Goal: Task Accomplishment & Management: Use online tool/utility

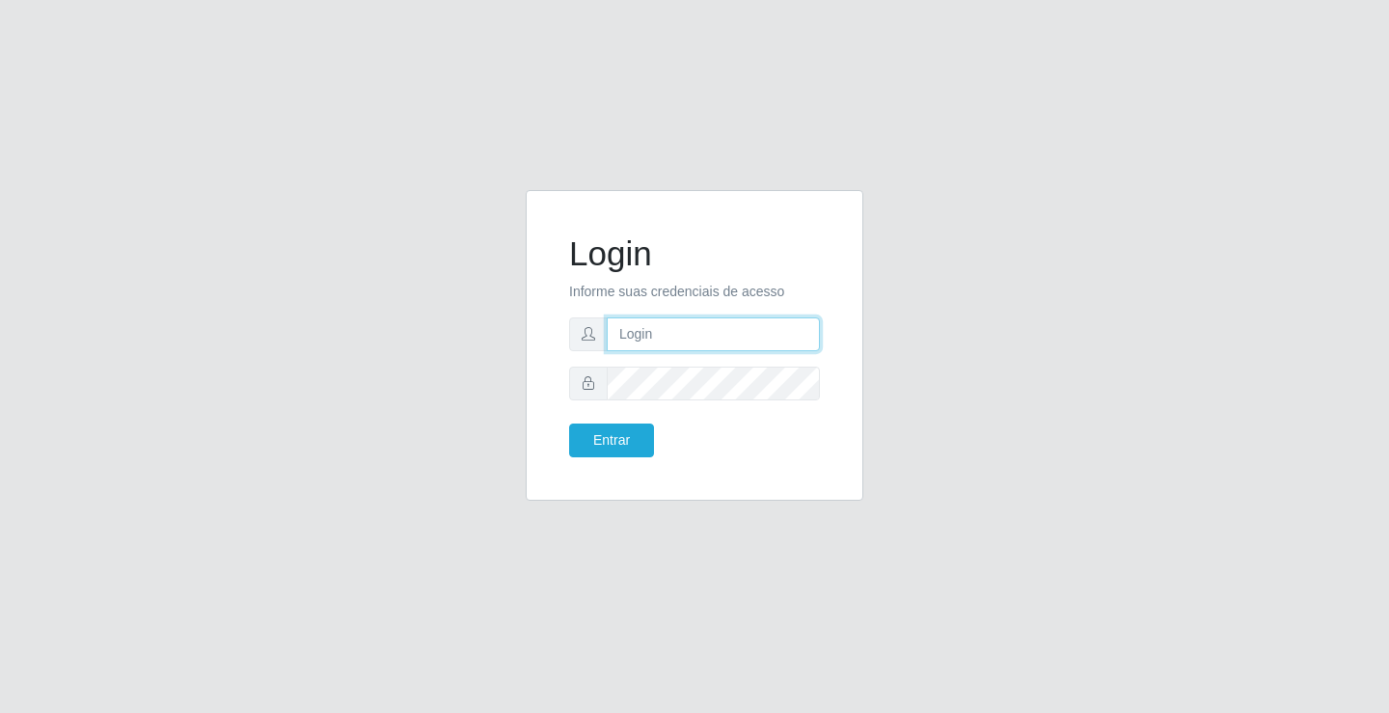
click at [690, 330] on input "text" at bounding box center [713, 334] width 213 height 34
type input "william@ideal"
click at [569, 423] on button "Entrar" at bounding box center [611, 440] width 85 height 34
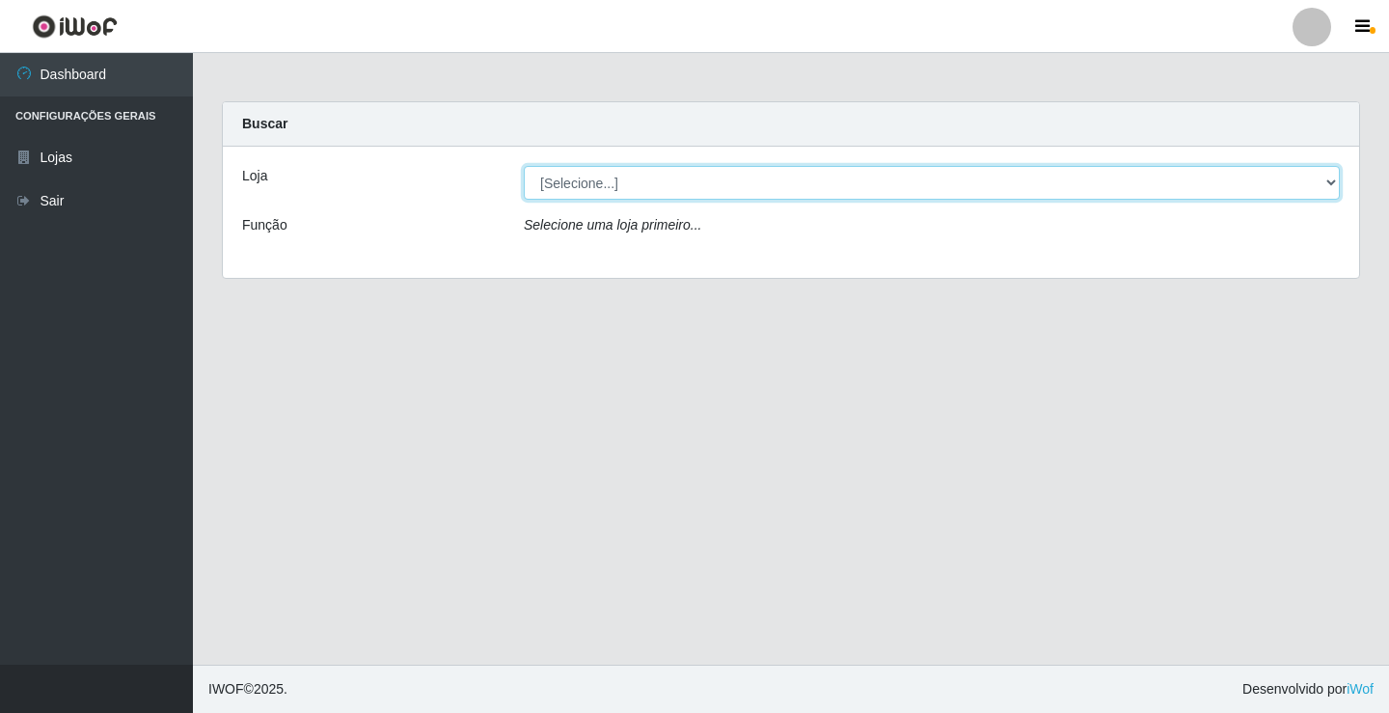
click at [777, 184] on select "[Selecione...] Ideal - Conceição" at bounding box center [932, 183] width 816 height 34
select select "231"
click at [524, 166] on select "[Selecione...] Ideal - Conceição" at bounding box center [932, 183] width 816 height 34
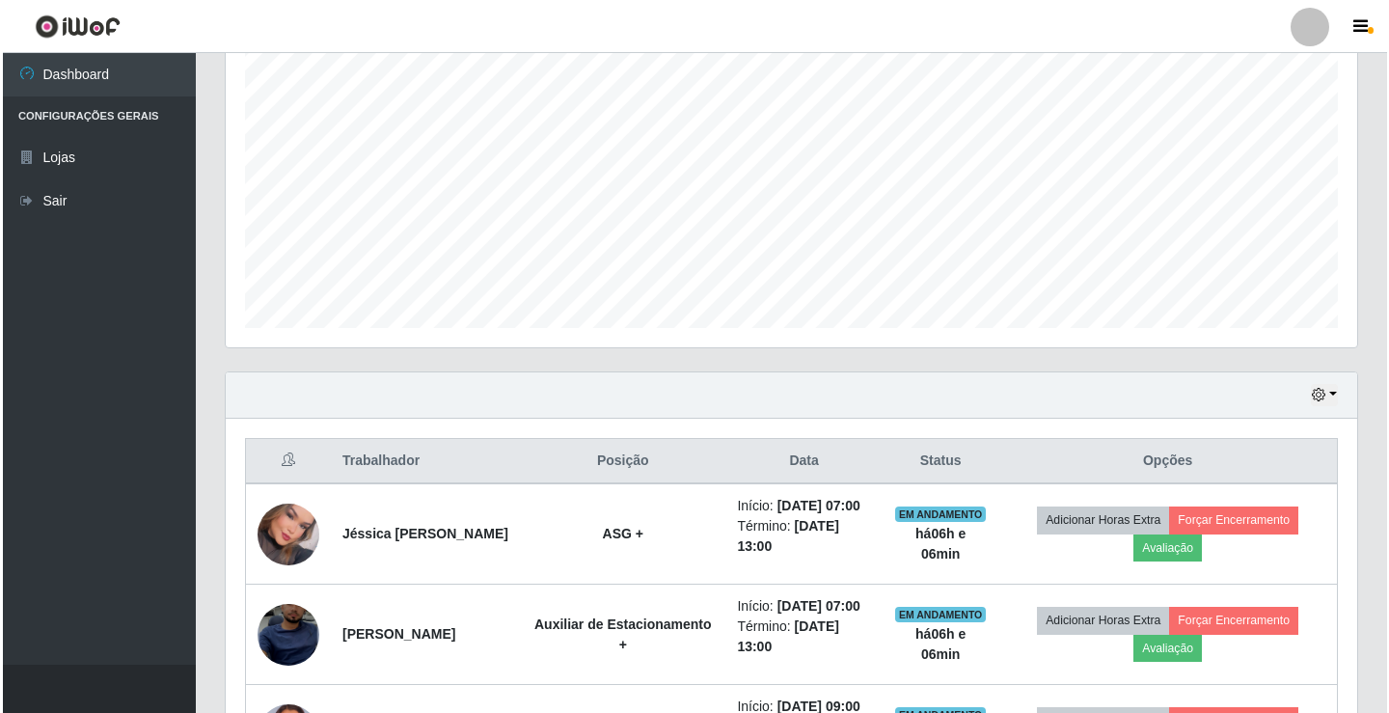
scroll to position [579, 0]
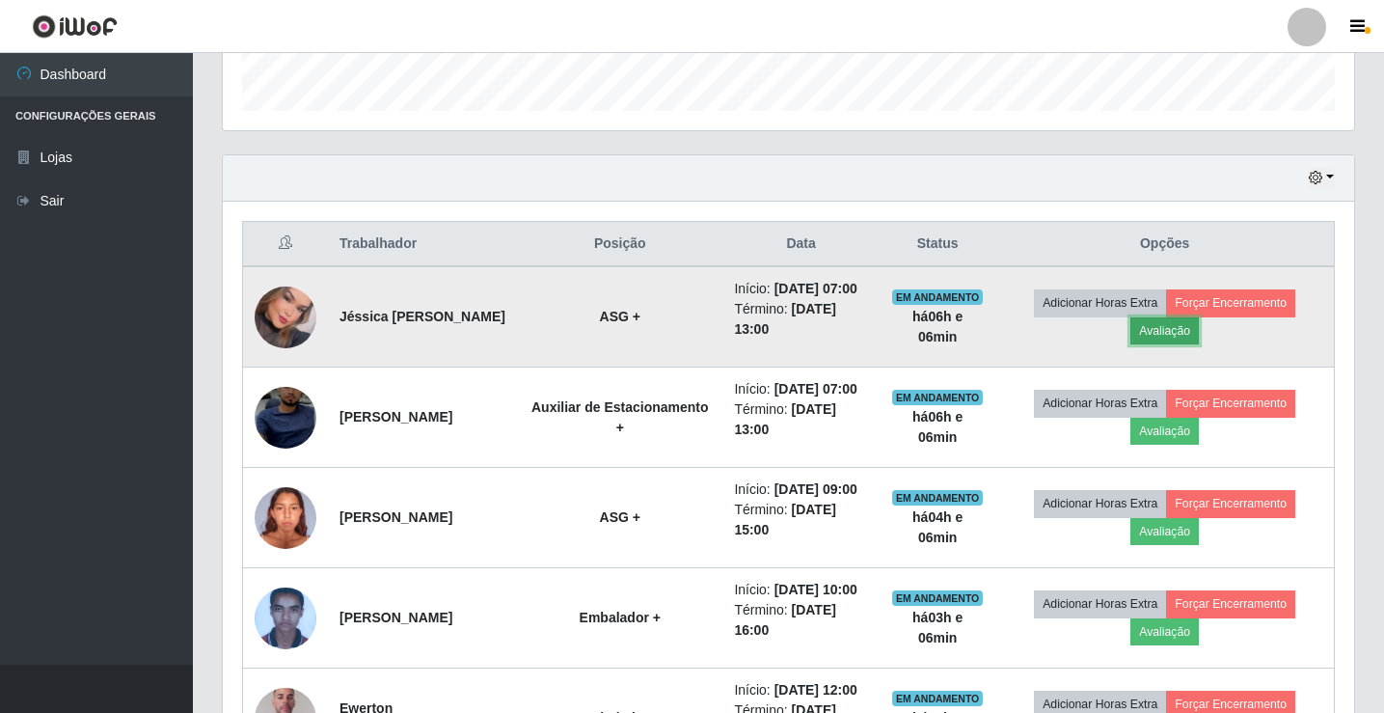
click at [1183, 335] on button "Avaliação" at bounding box center [1164, 330] width 68 height 27
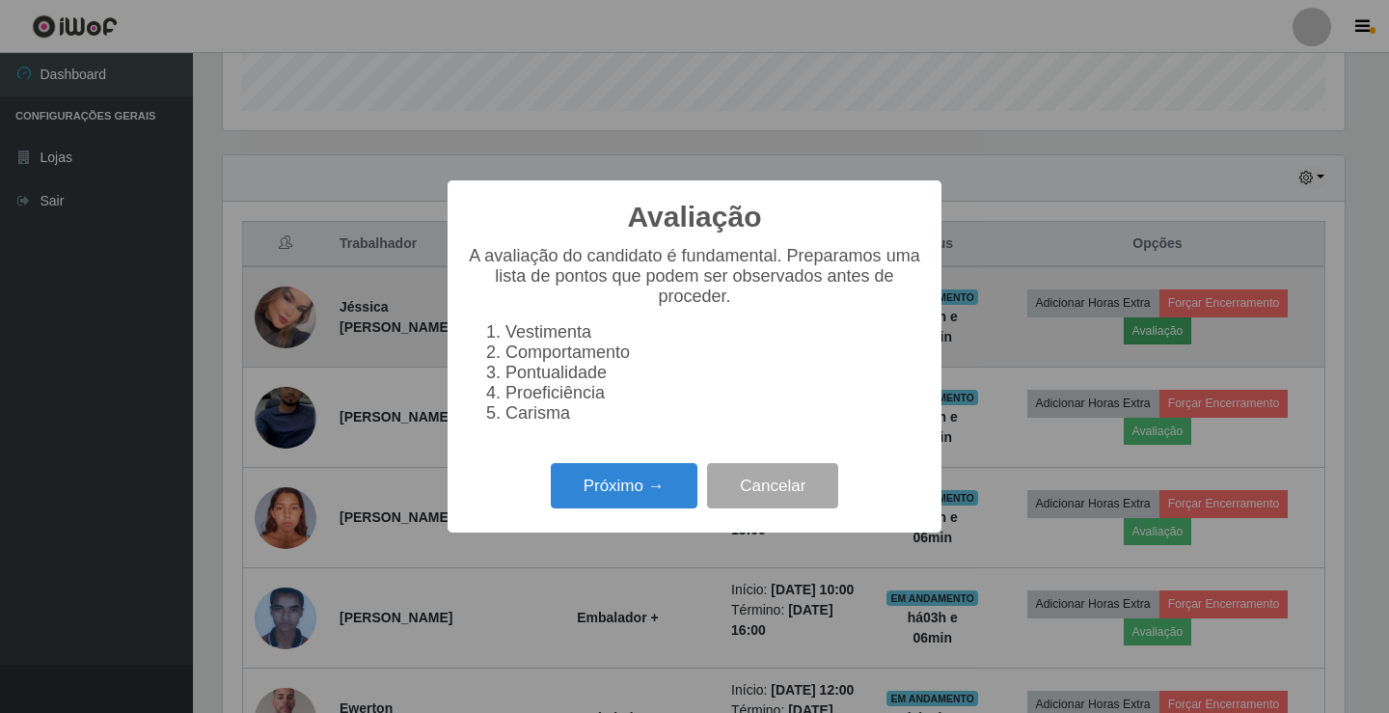
scroll to position [400, 1122]
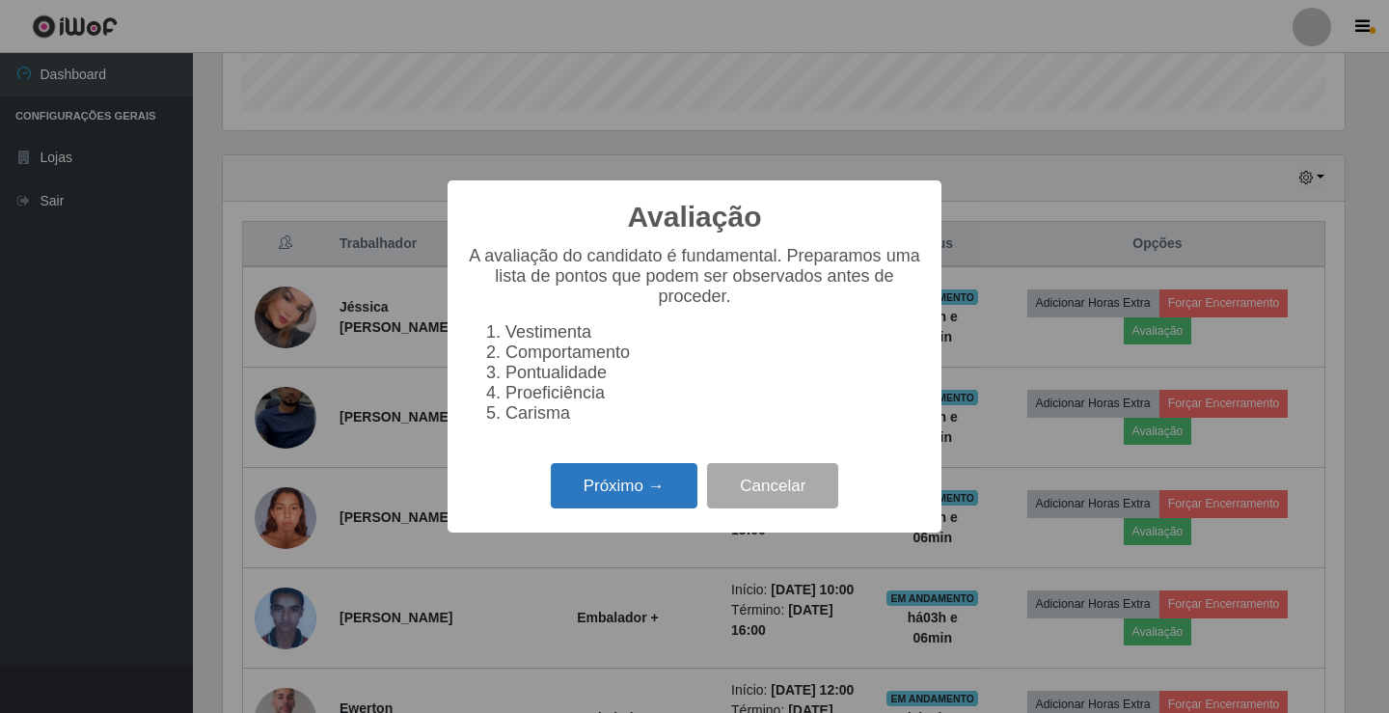
click at [626, 490] on button "Próximo →" at bounding box center [624, 485] width 147 height 45
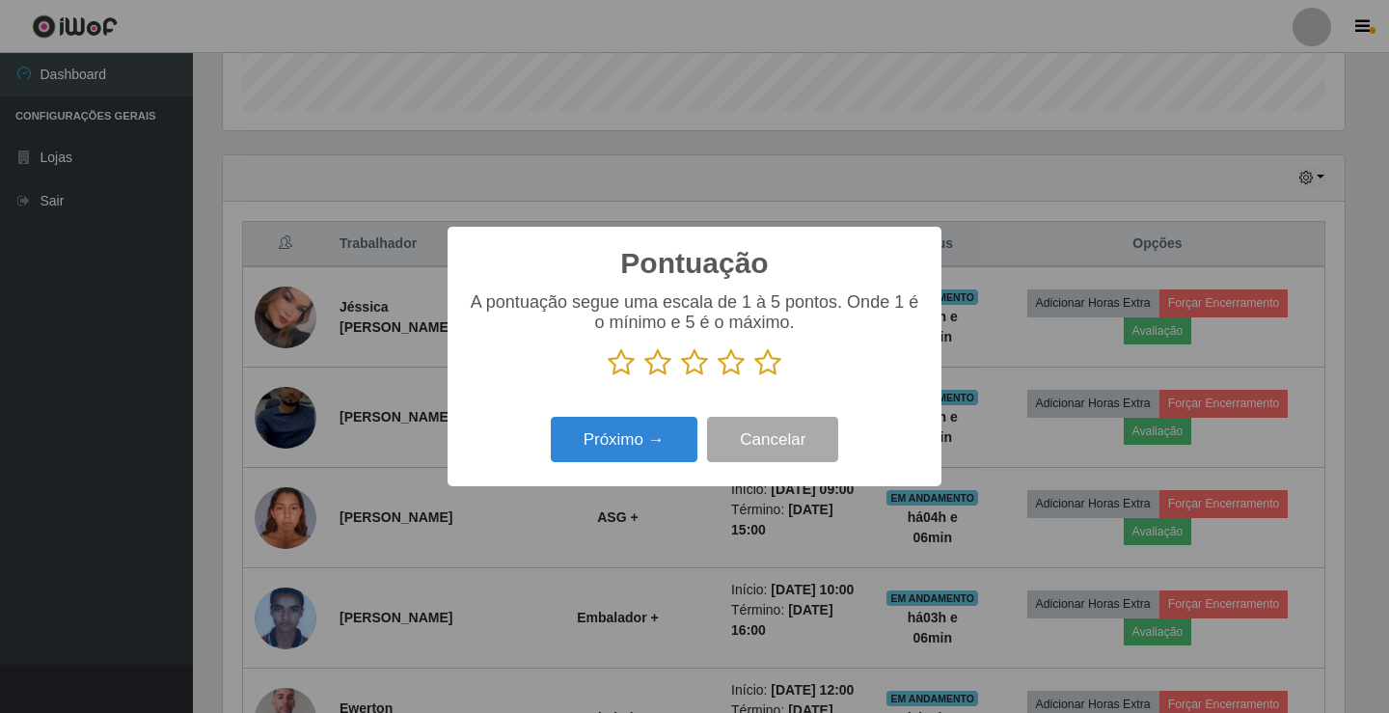
scroll to position [964061, 963339]
click at [768, 374] on icon at bounding box center [767, 362] width 27 height 29
click at [754, 377] on input "radio" at bounding box center [754, 377] width 0 height 0
click at [685, 426] on button "Próximo →" at bounding box center [624, 439] width 147 height 45
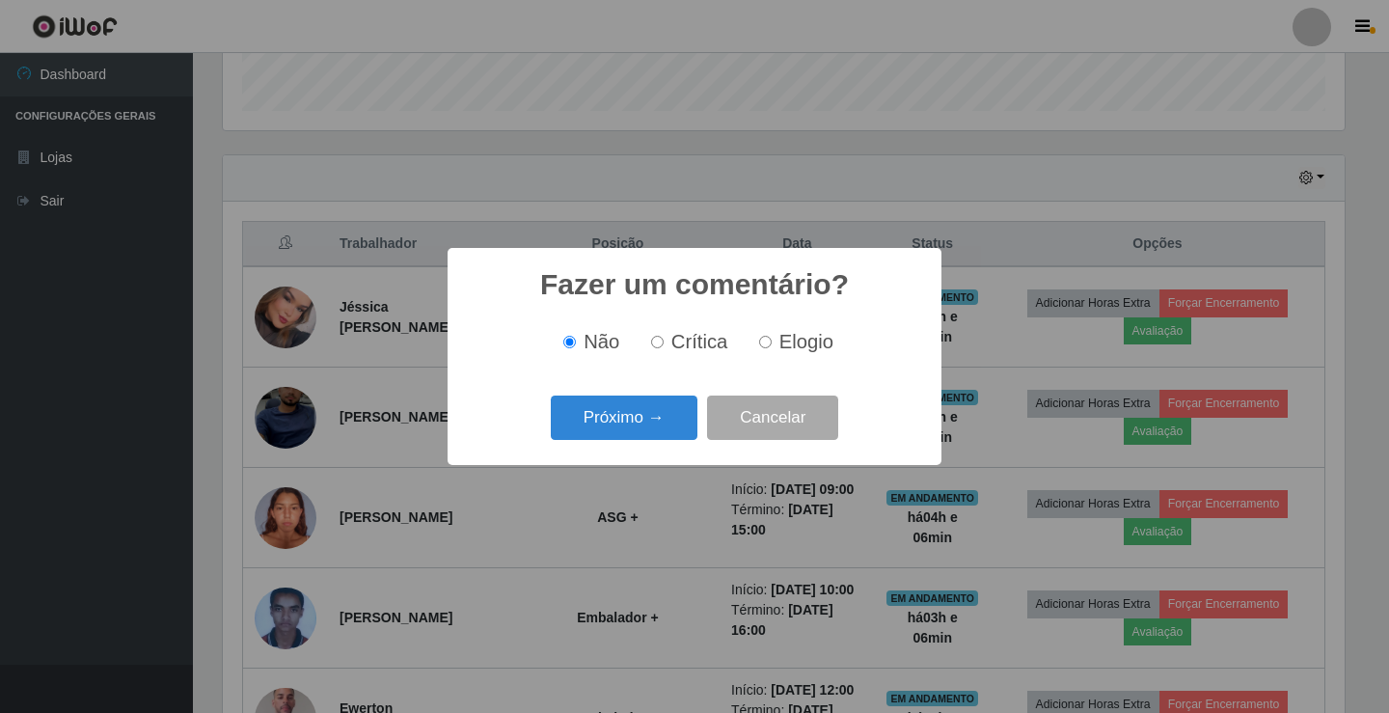
click at [685, 426] on button "Próximo →" at bounding box center [624, 417] width 147 height 45
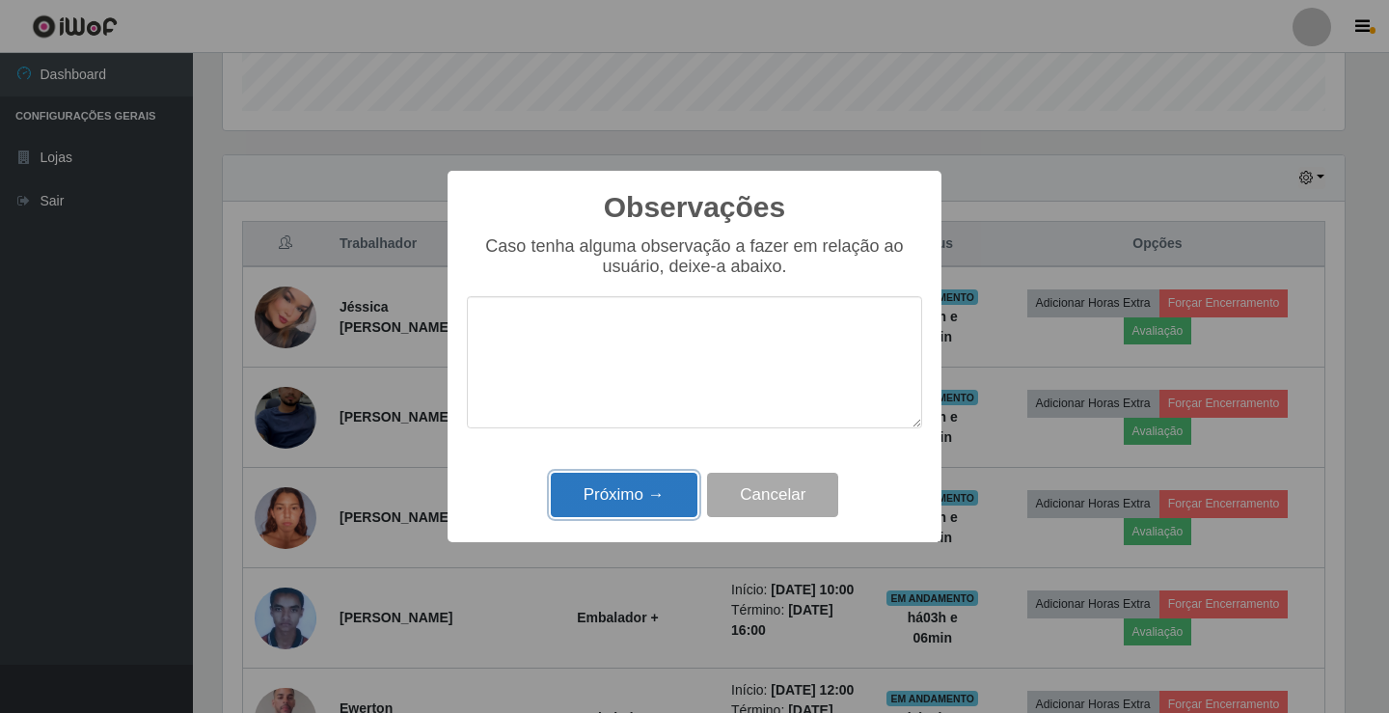
click at [670, 480] on button "Próximo →" at bounding box center [624, 495] width 147 height 45
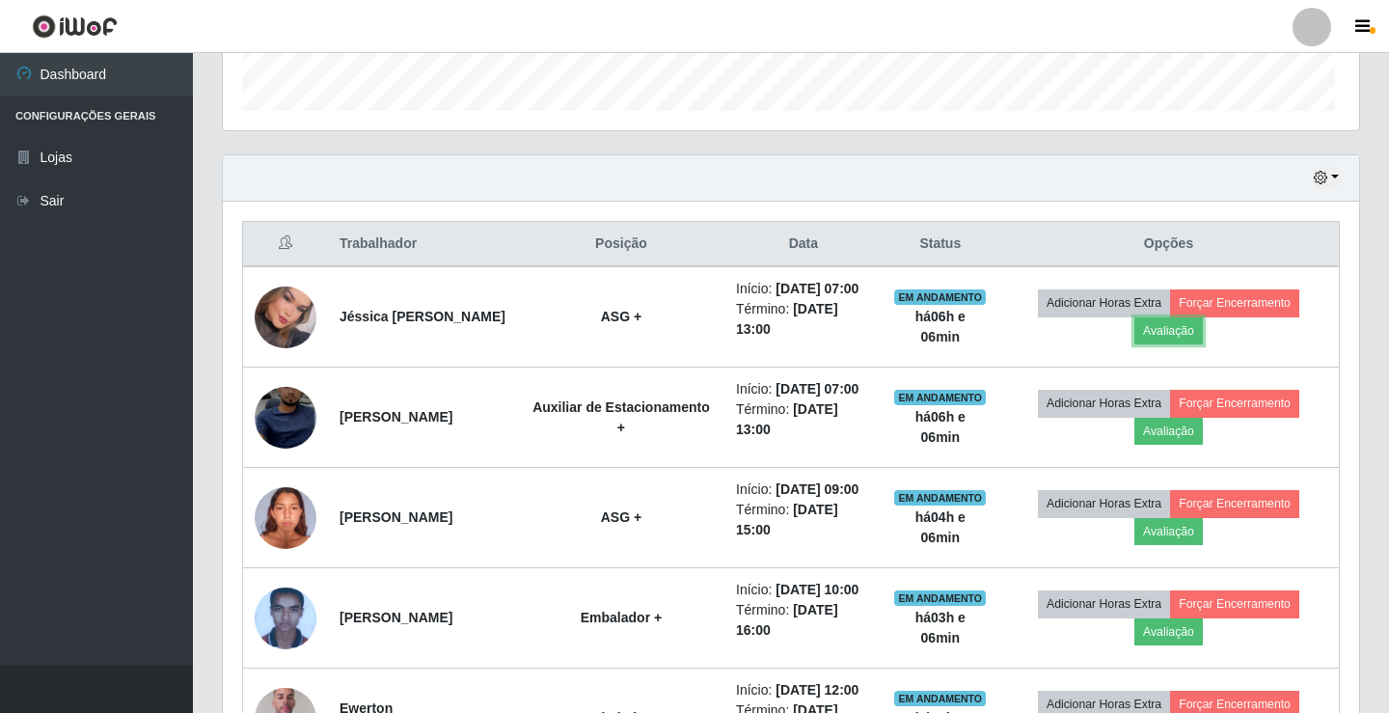
scroll to position [400, 1131]
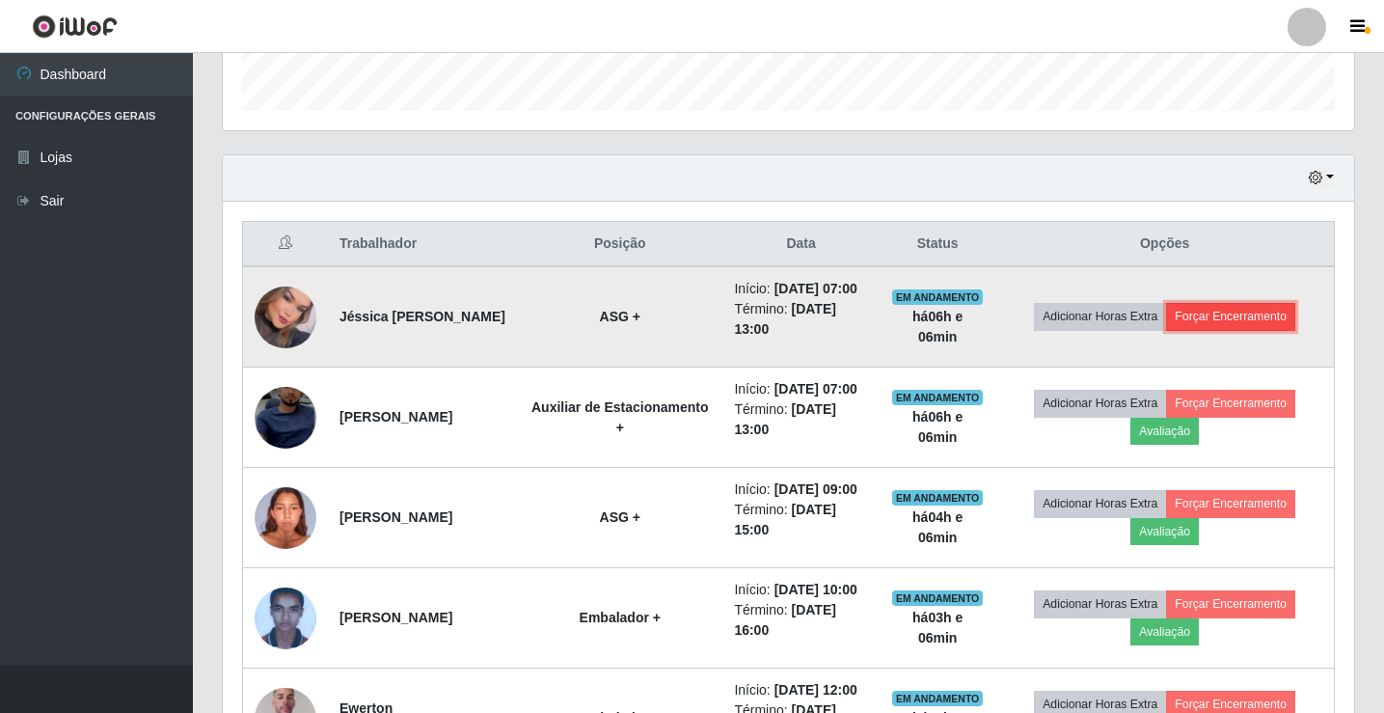
click at [1209, 330] on button "Forçar Encerramento" at bounding box center [1230, 316] width 129 height 27
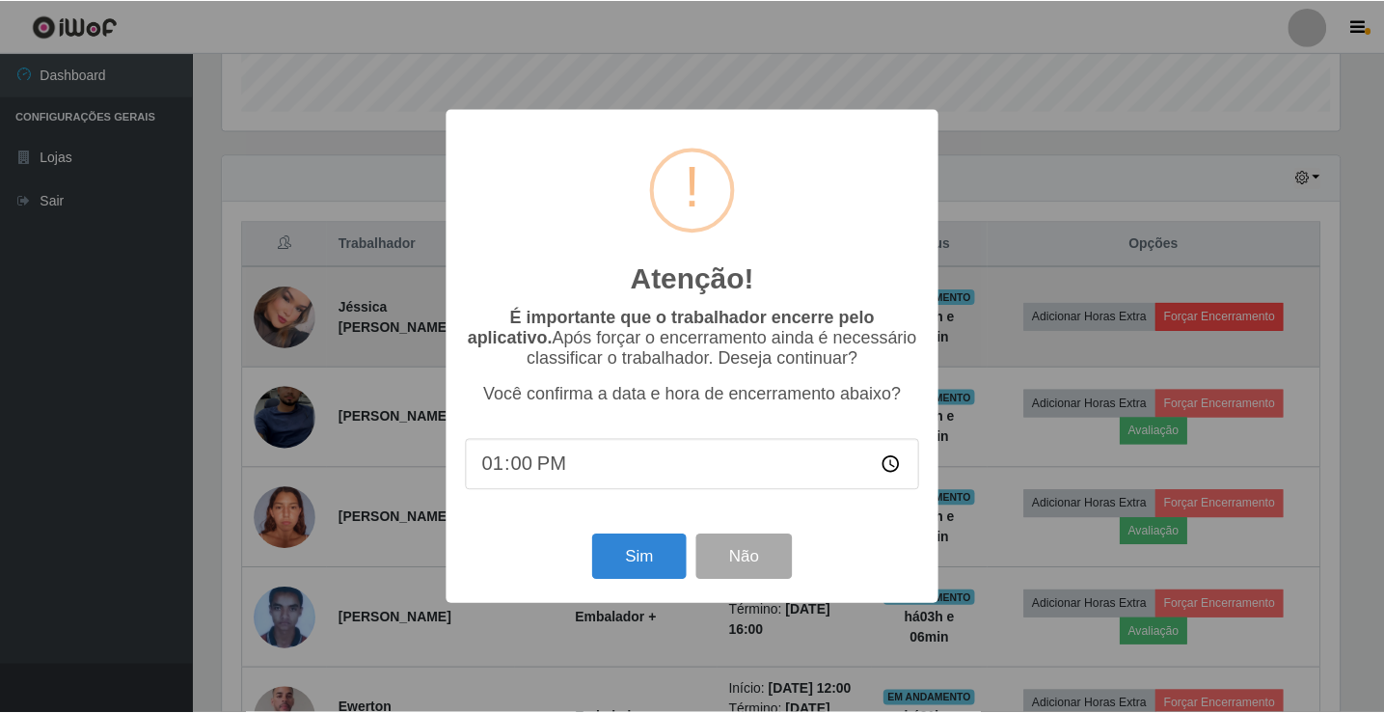
scroll to position [400, 1122]
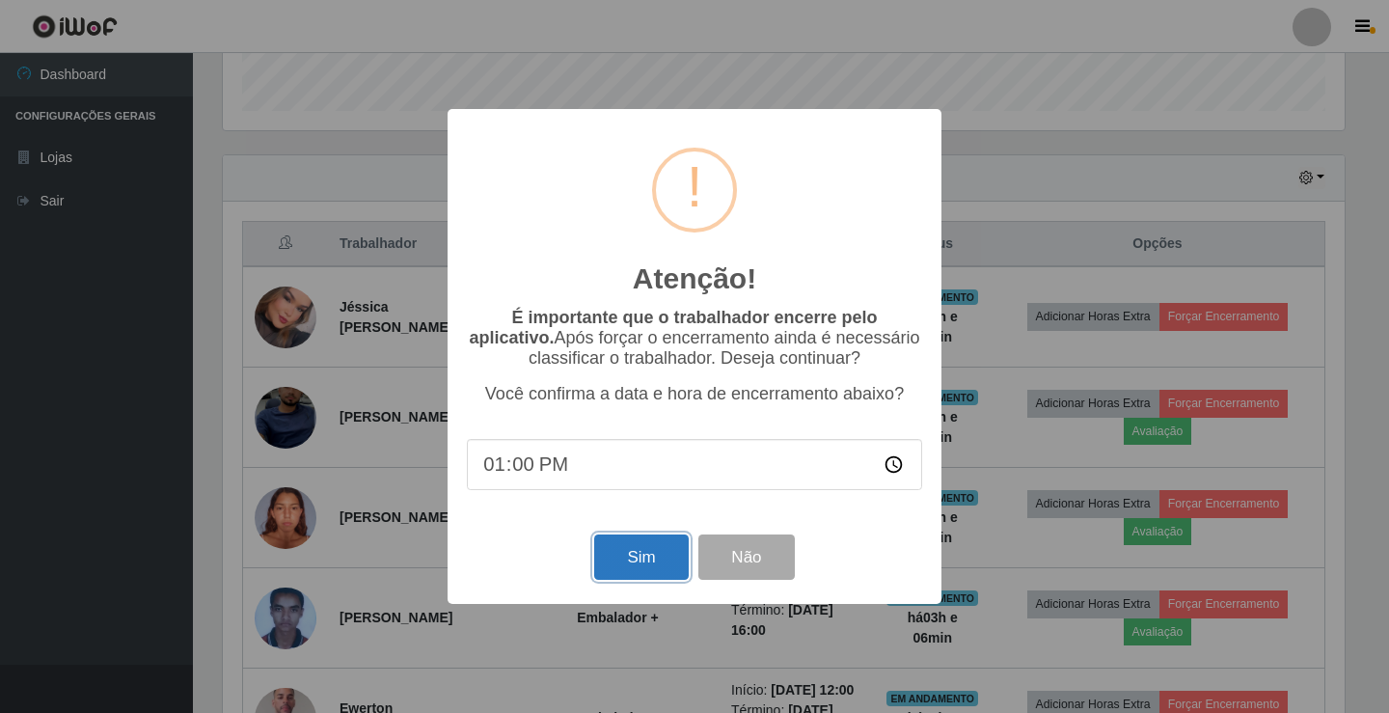
click at [648, 553] on button "Sim" at bounding box center [641, 556] width 94 height 45
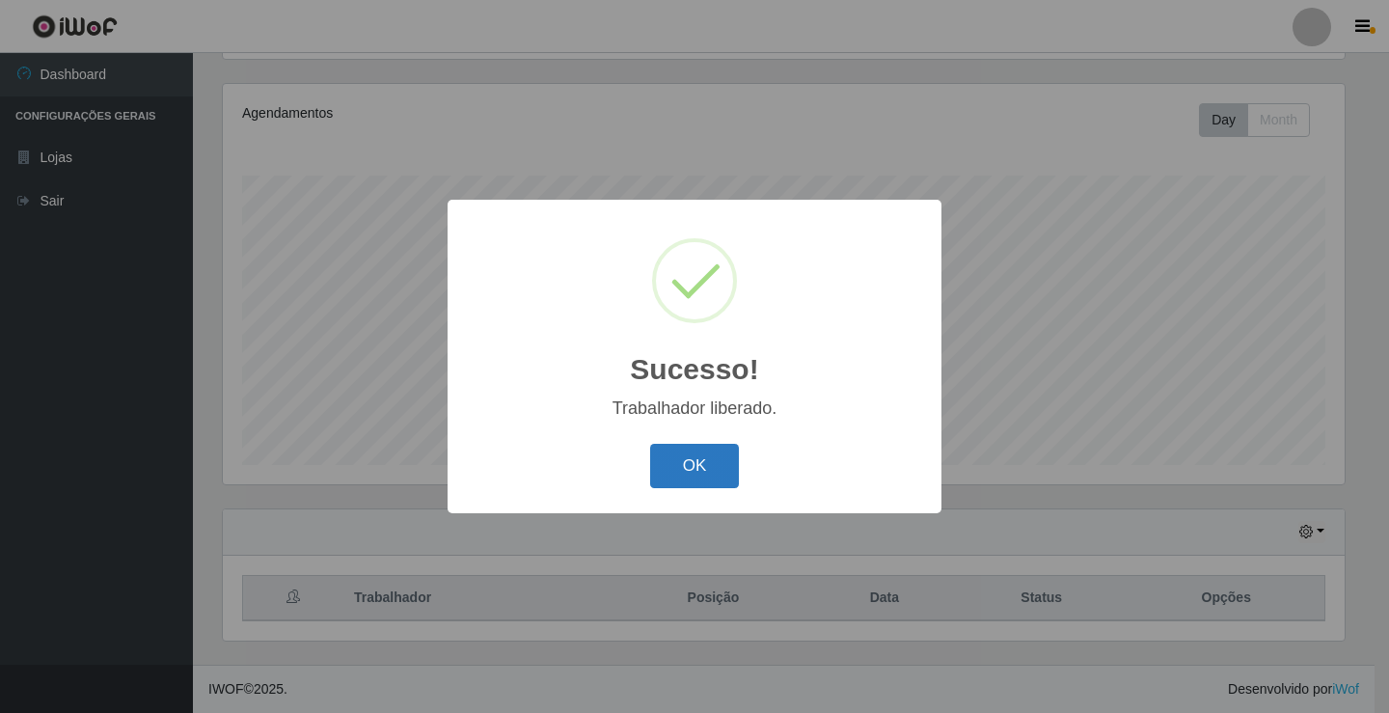
click at [698, 471] on button "OK" at bounding box center [695, 466] width 90 height 45
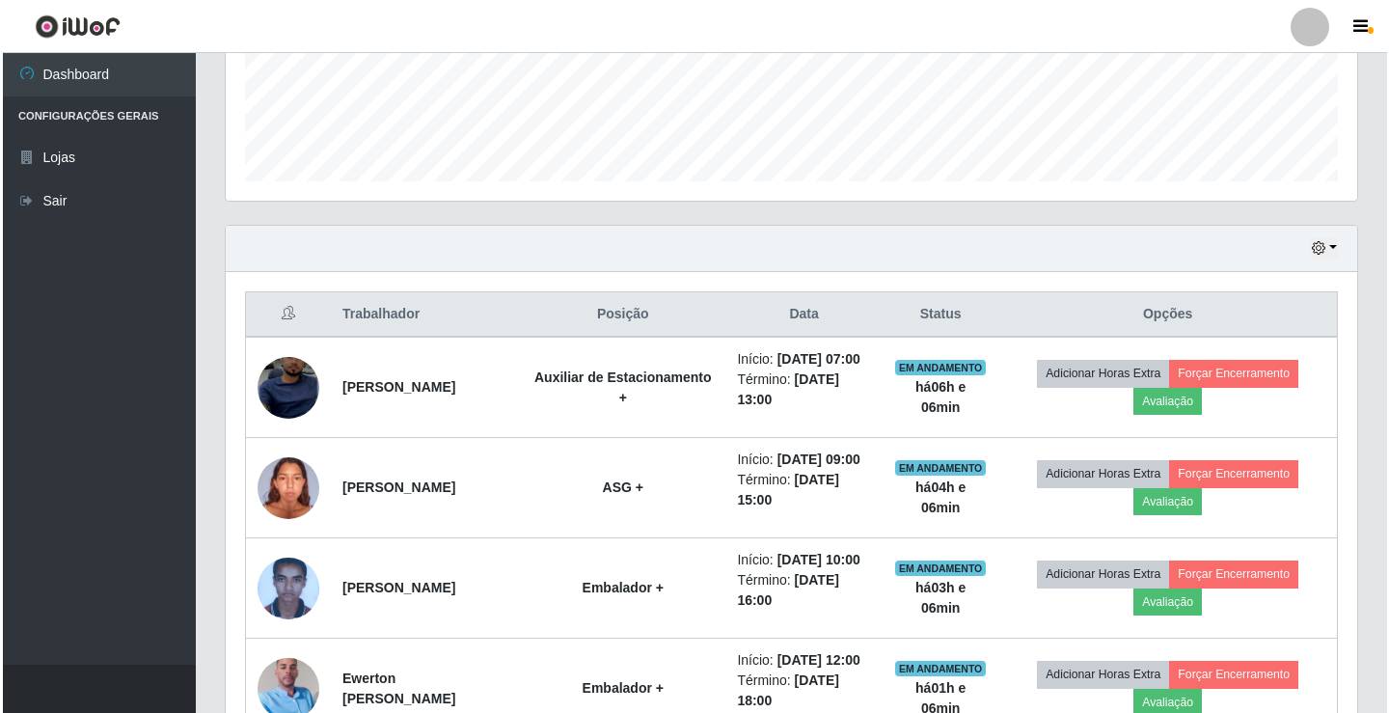
scroll to position [514, 0]
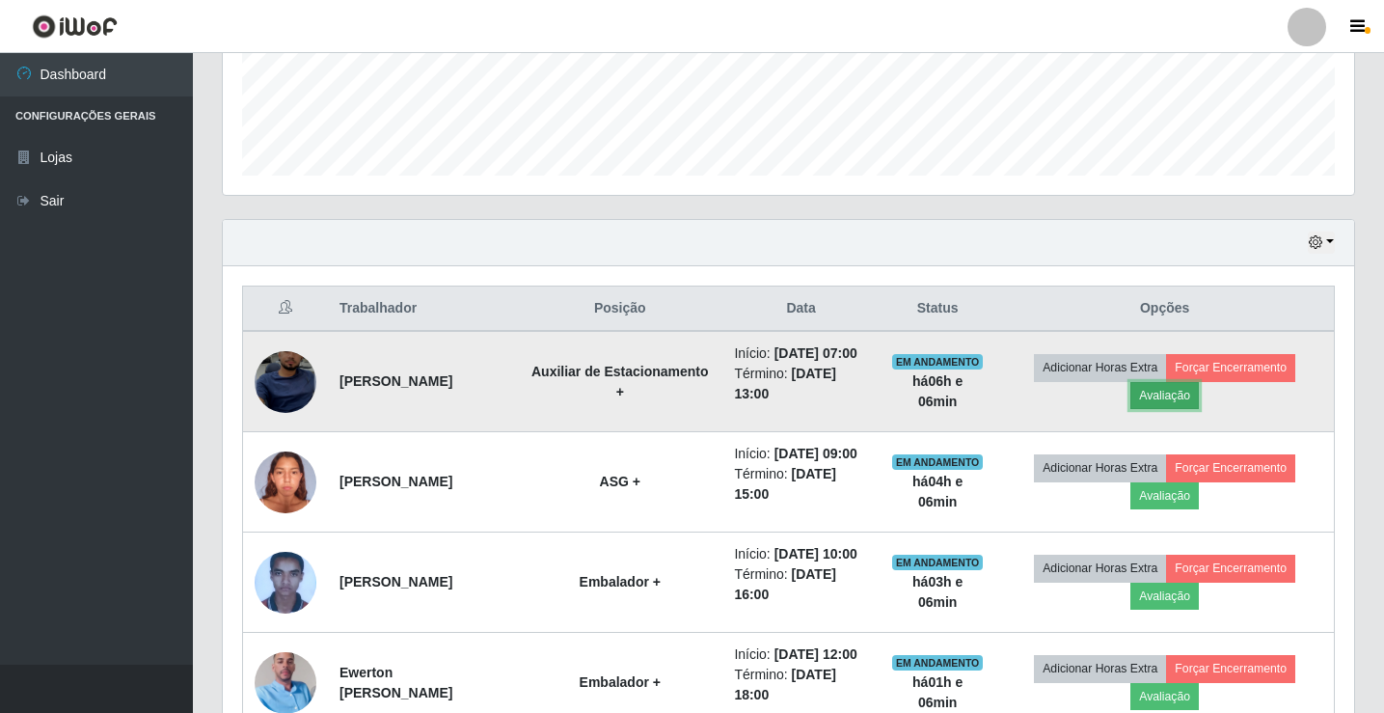
click at [1178, 402] on button "Avaliação" at bounding box center [1164, 395] width 68 height 27
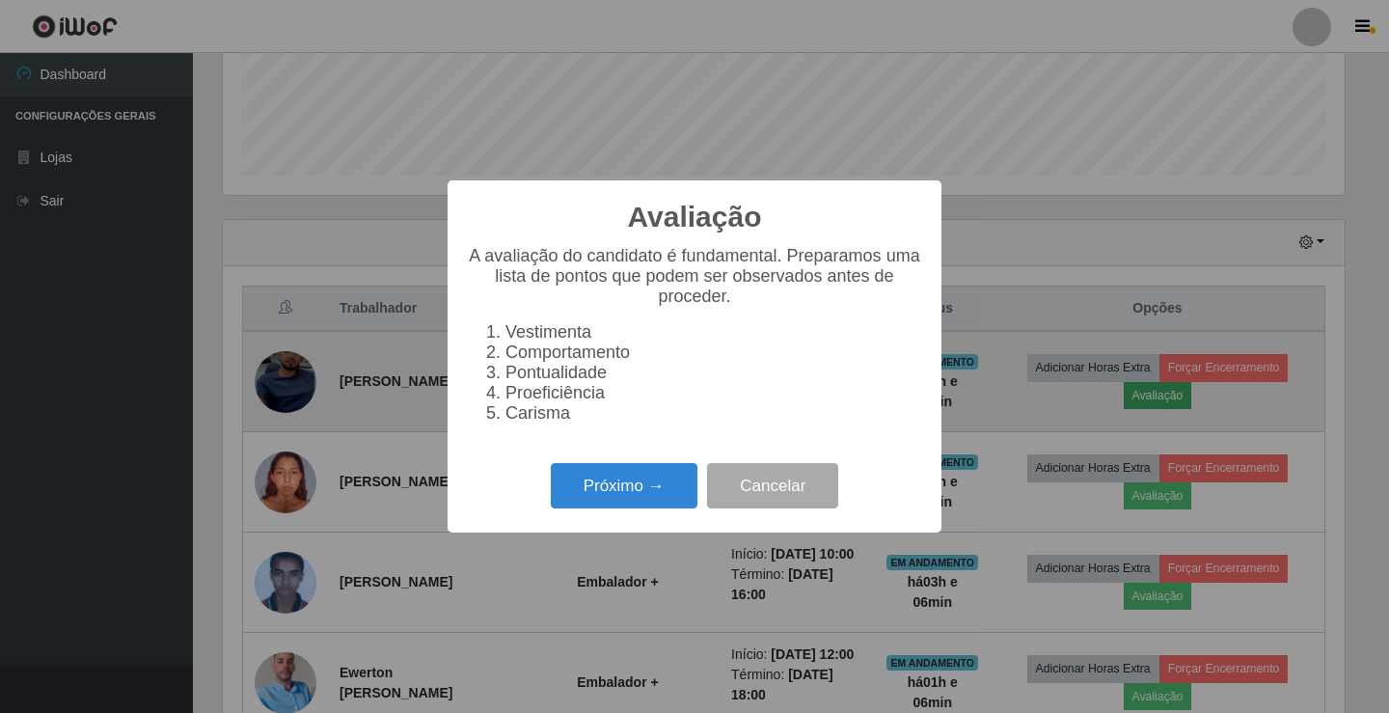
scroll to position [400, 1122]
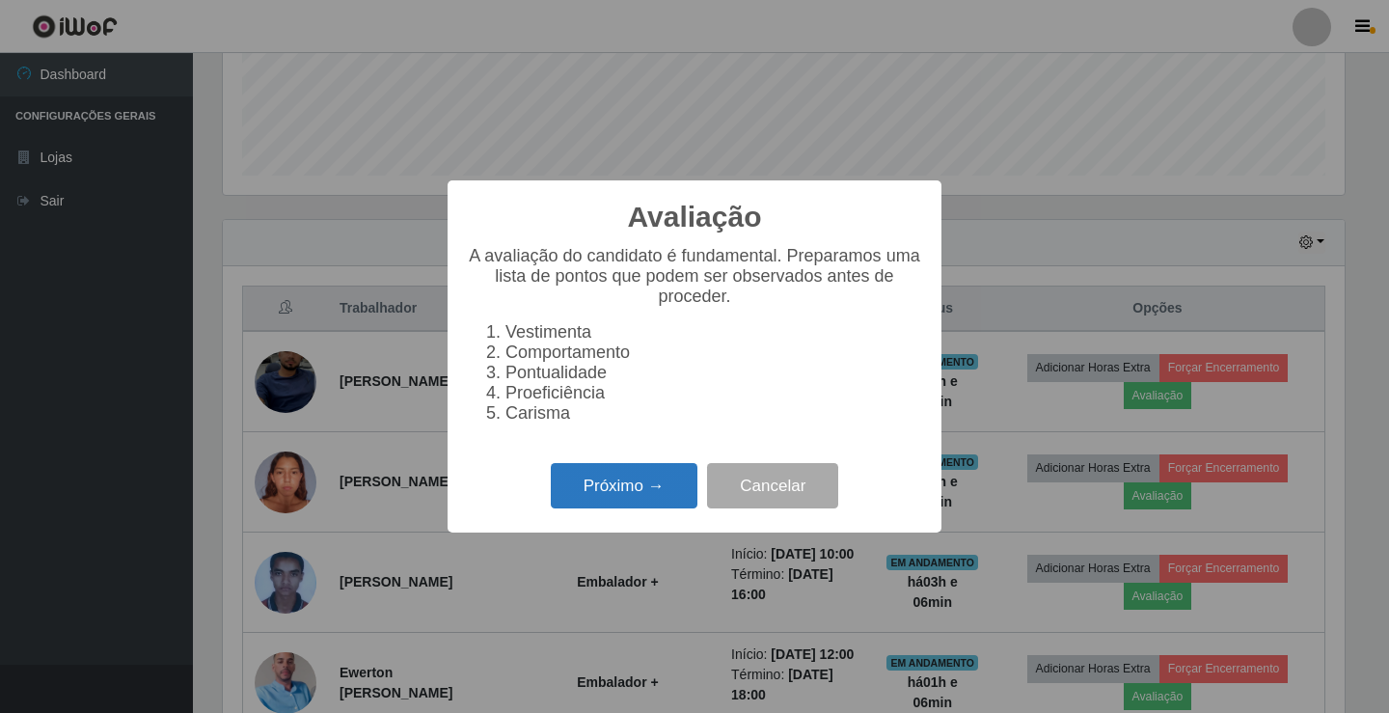
click at [673, 495] on button "Próximo →" at bounding box center [624, 485] width 147 height 45
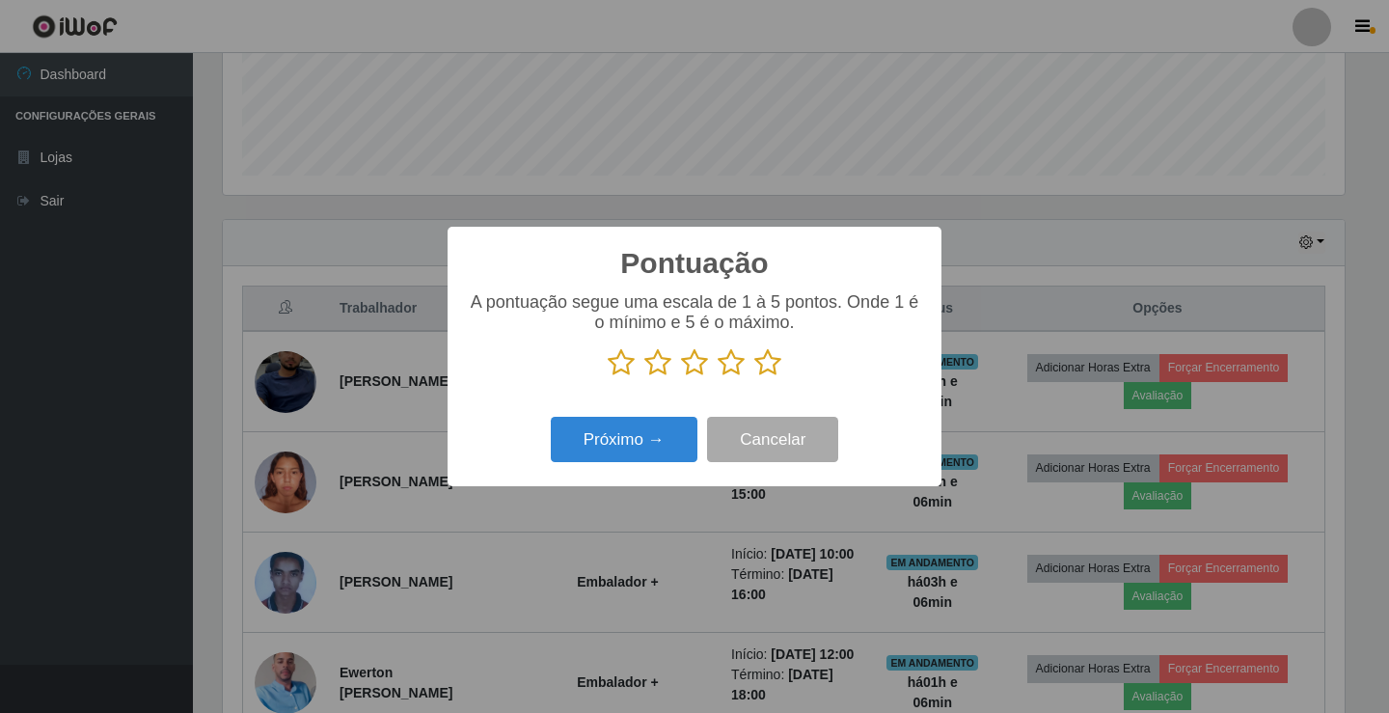
drag, startPoint x: 768, startPoint y: 351, endPoint x: 764, endPoint y: 373, distance: 22.5
click at [768, 352] on icon at bounding box center [767, 362] width 27 height 29
click at [754, 377] on input "radio" at bounding box center [754, 377] width 0 height 0
click at [653, 428] on button "Próximo →" at bounding box center [624, 439] width 147 height 45
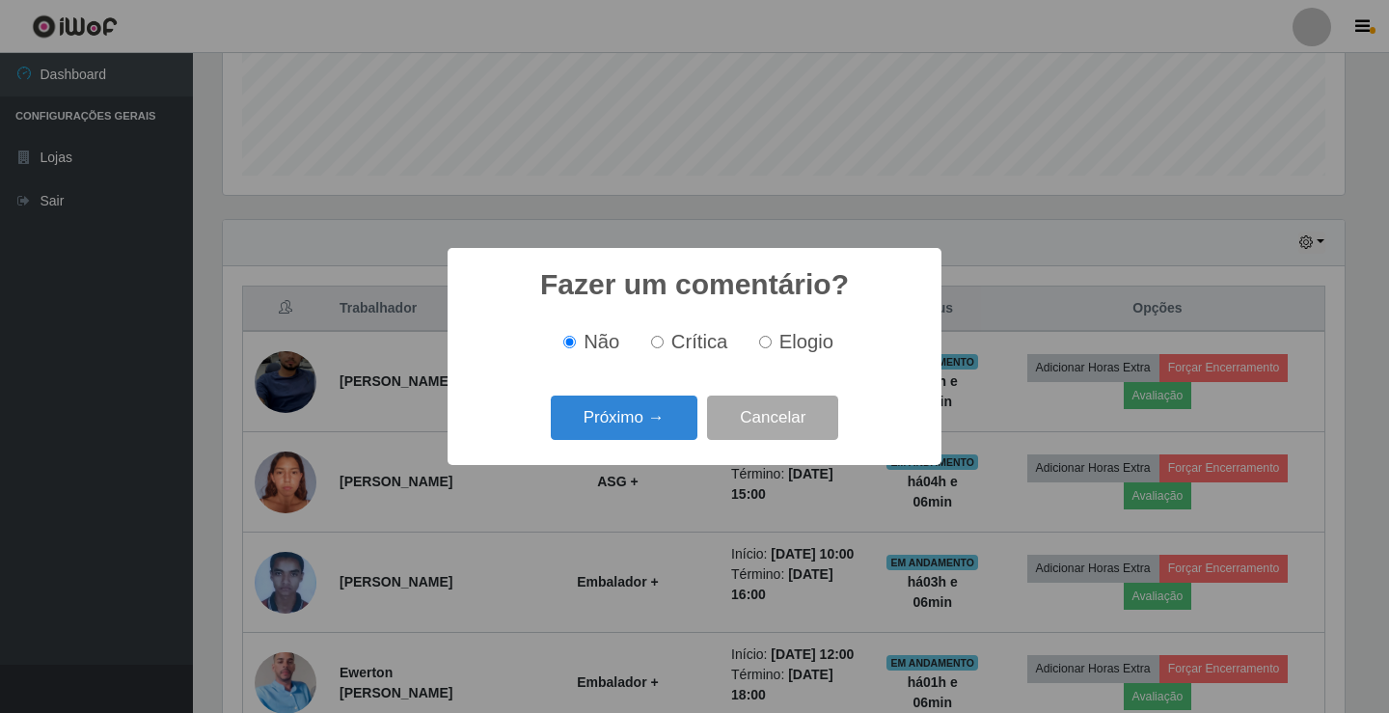
click at [653, 428] on button "Próximo →" at bounding box center [624, 417] width 147 height 45
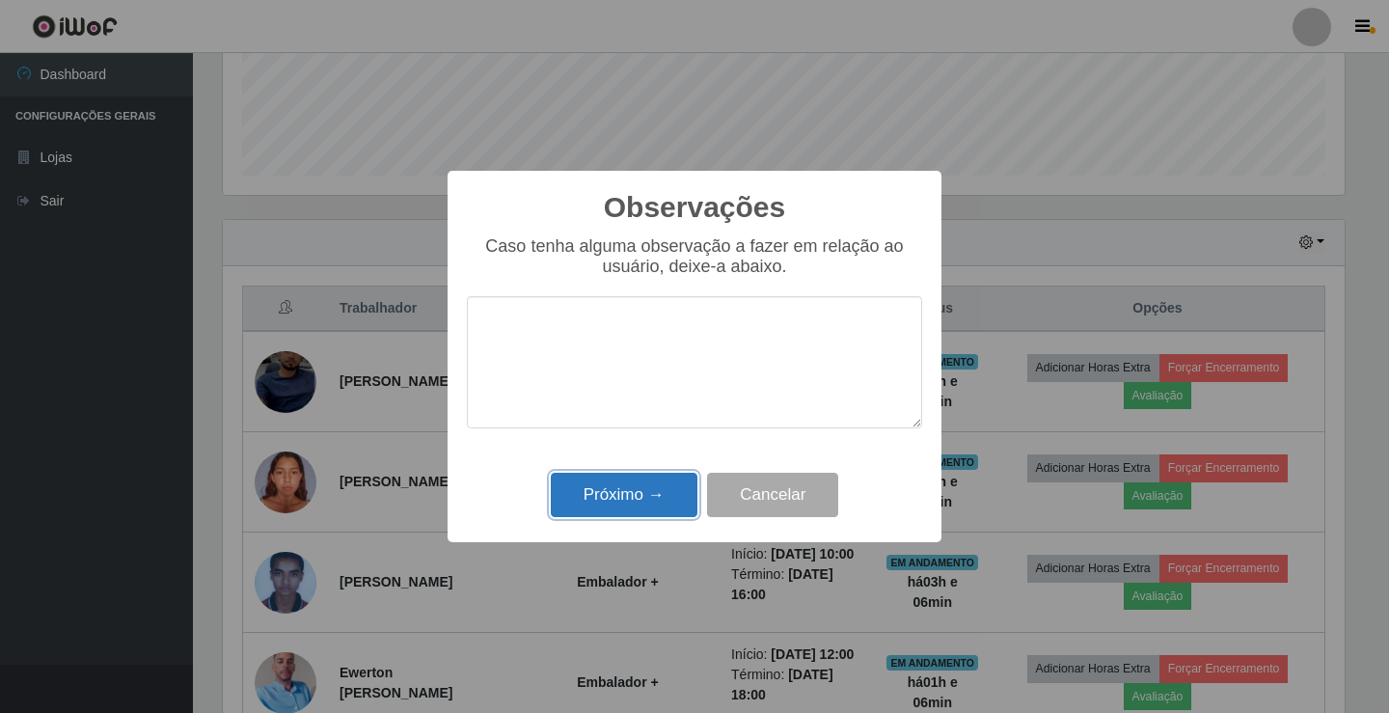
click at [638, 507] on button "Próximo →" at bounding box center [624, 495] width 147 height 45
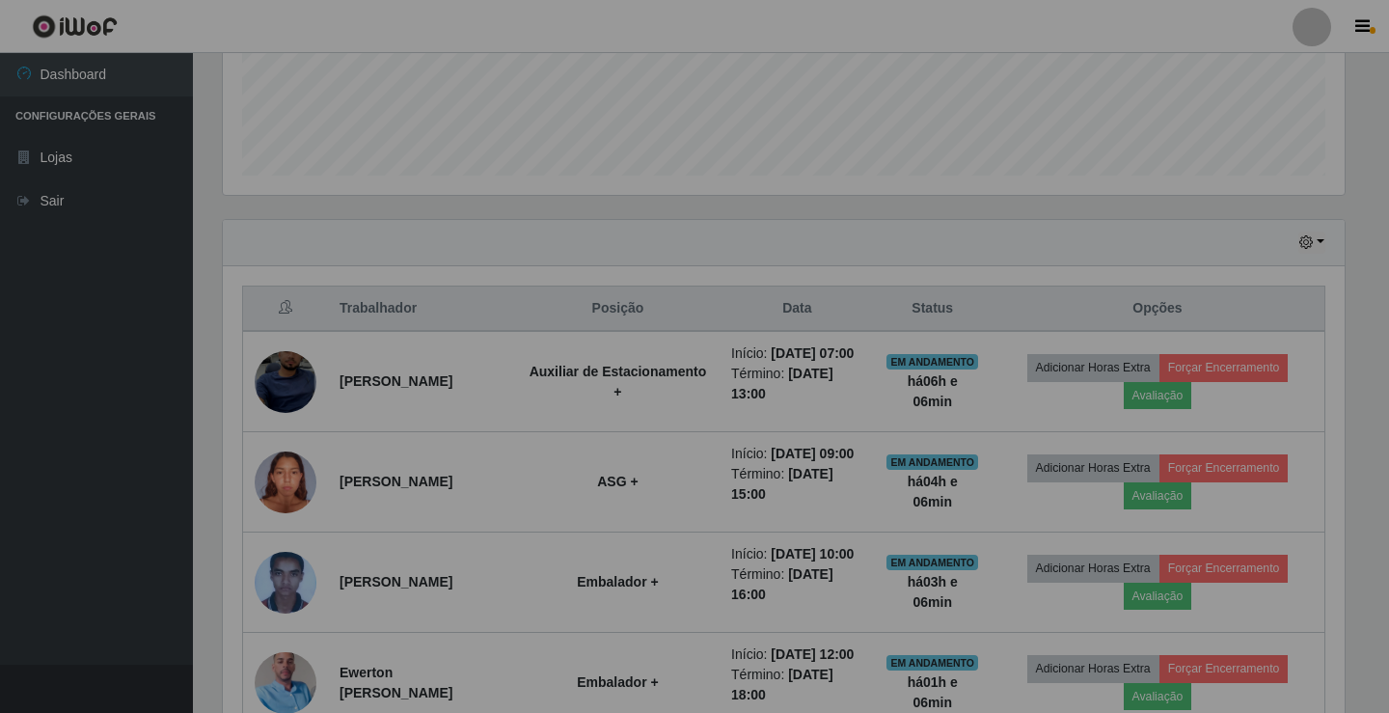
scroll to position [400, 1131]
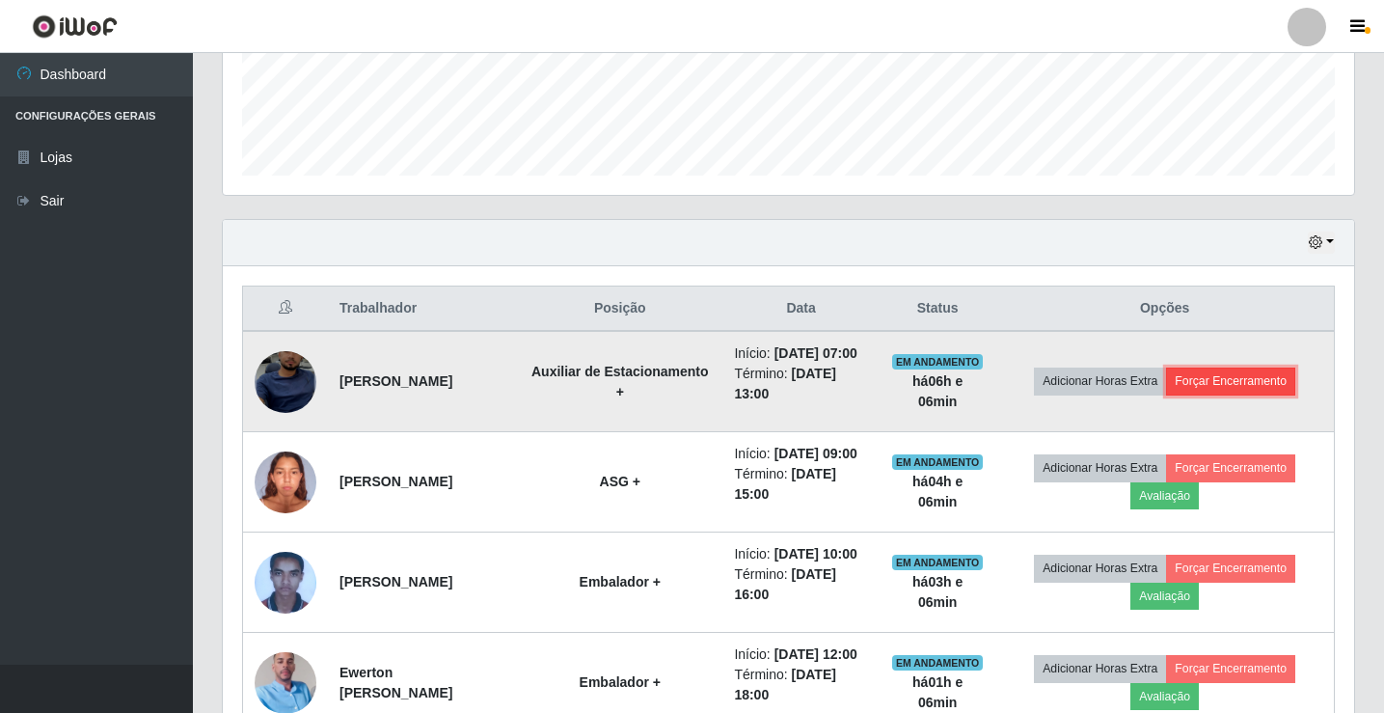
click at [1261, 387] on button "Forçar Encerramento" at bounding box center [1230, 380] width 129 height 27
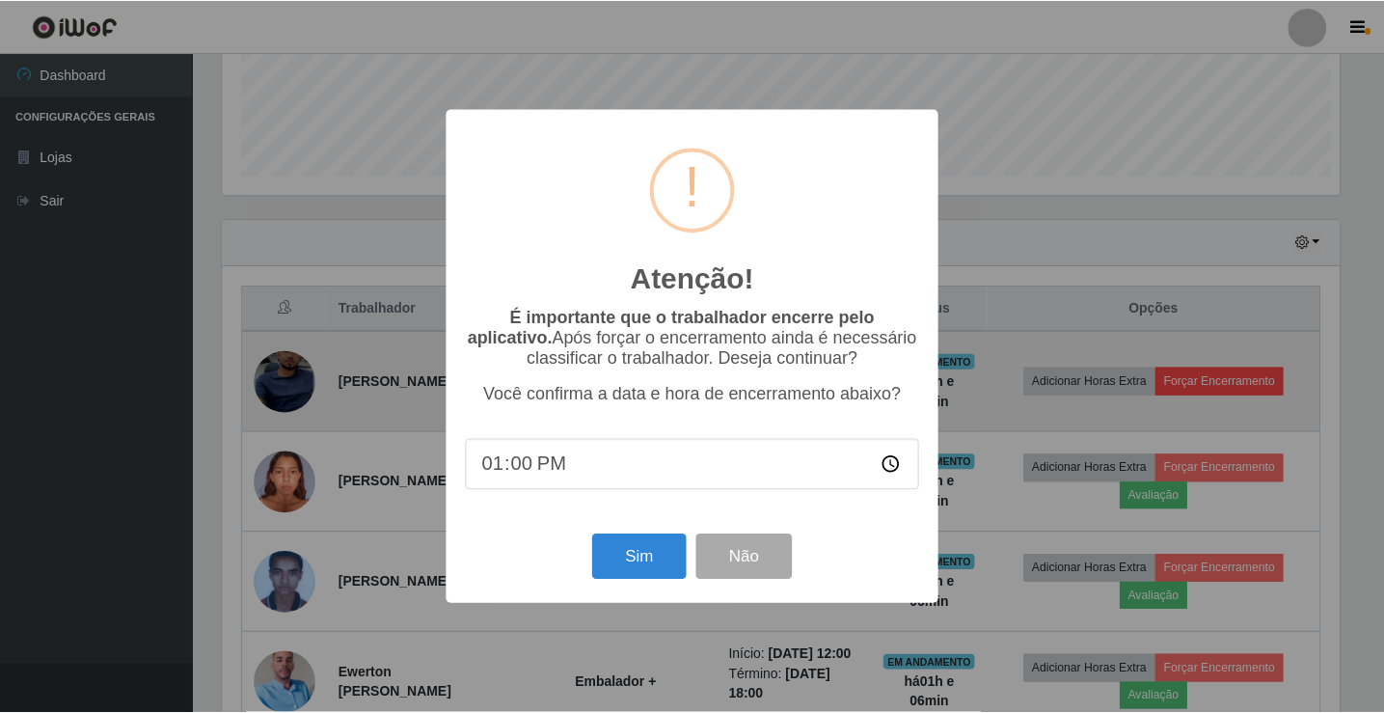
scroll to position [400, 1122]
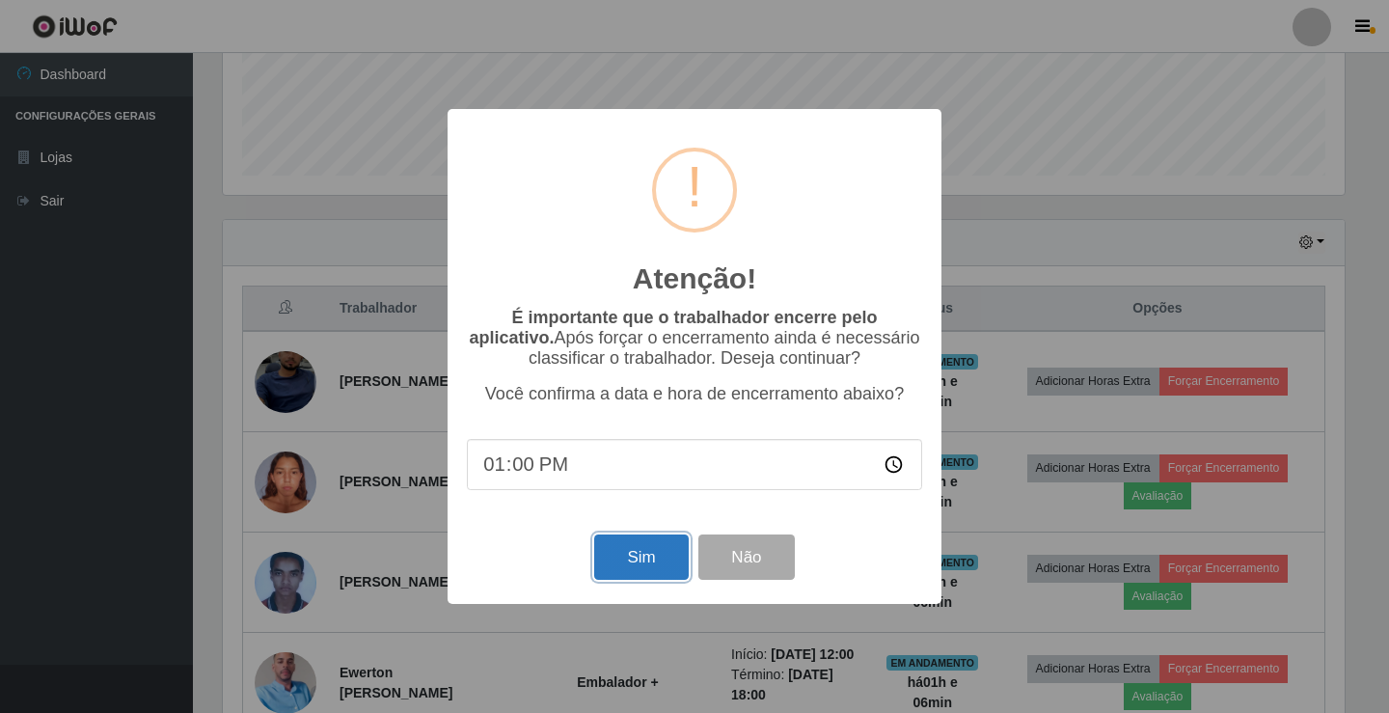
click at [634, 549] on button "Sim" at bounding box center [641, 556] width 94 height 45
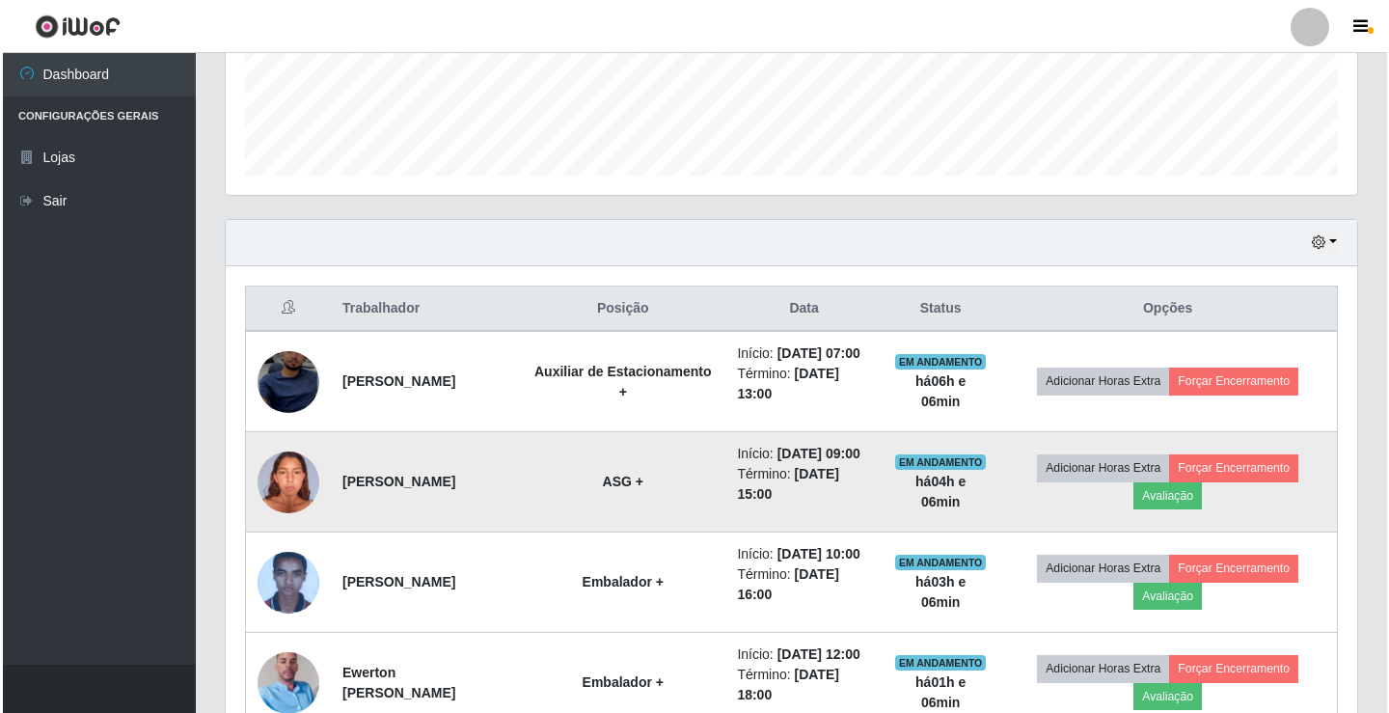
scroll to position [0, 0]
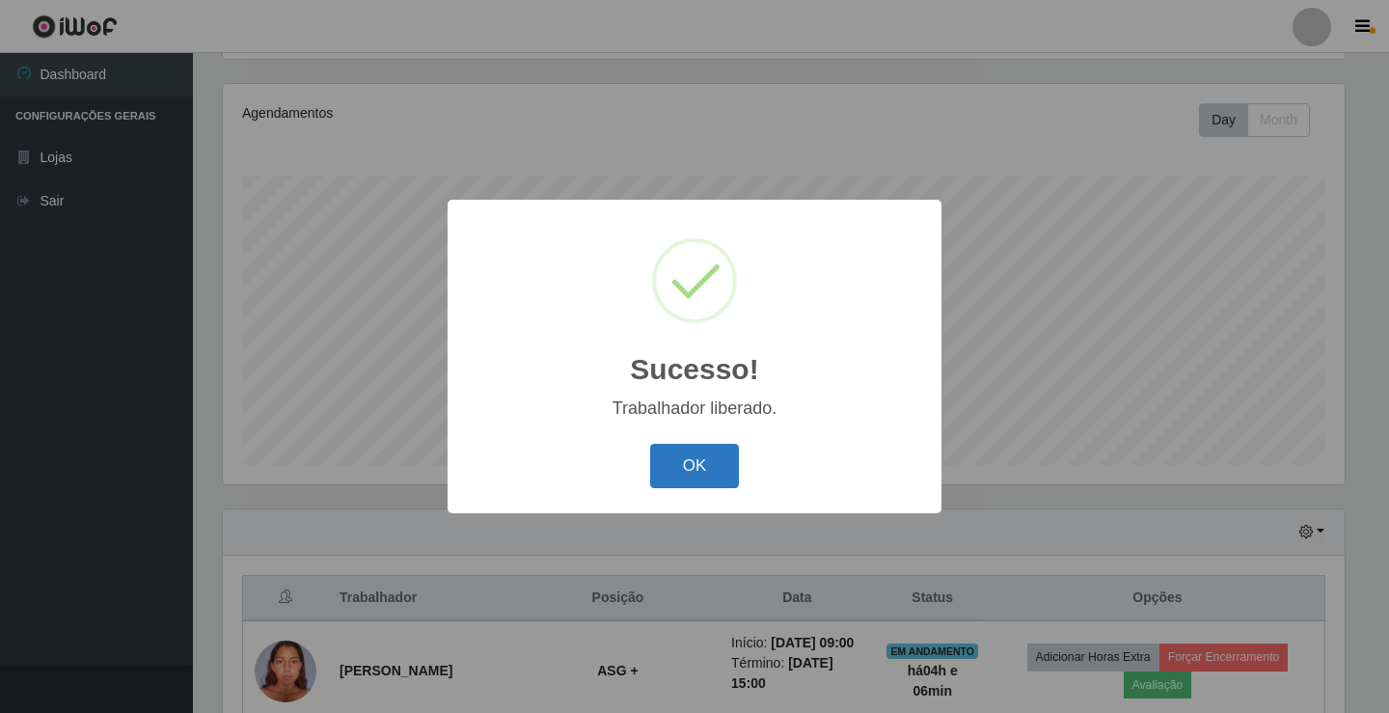
click at [729, 456] on button "OK" at bounding box center [695, 466] width 90 height 45
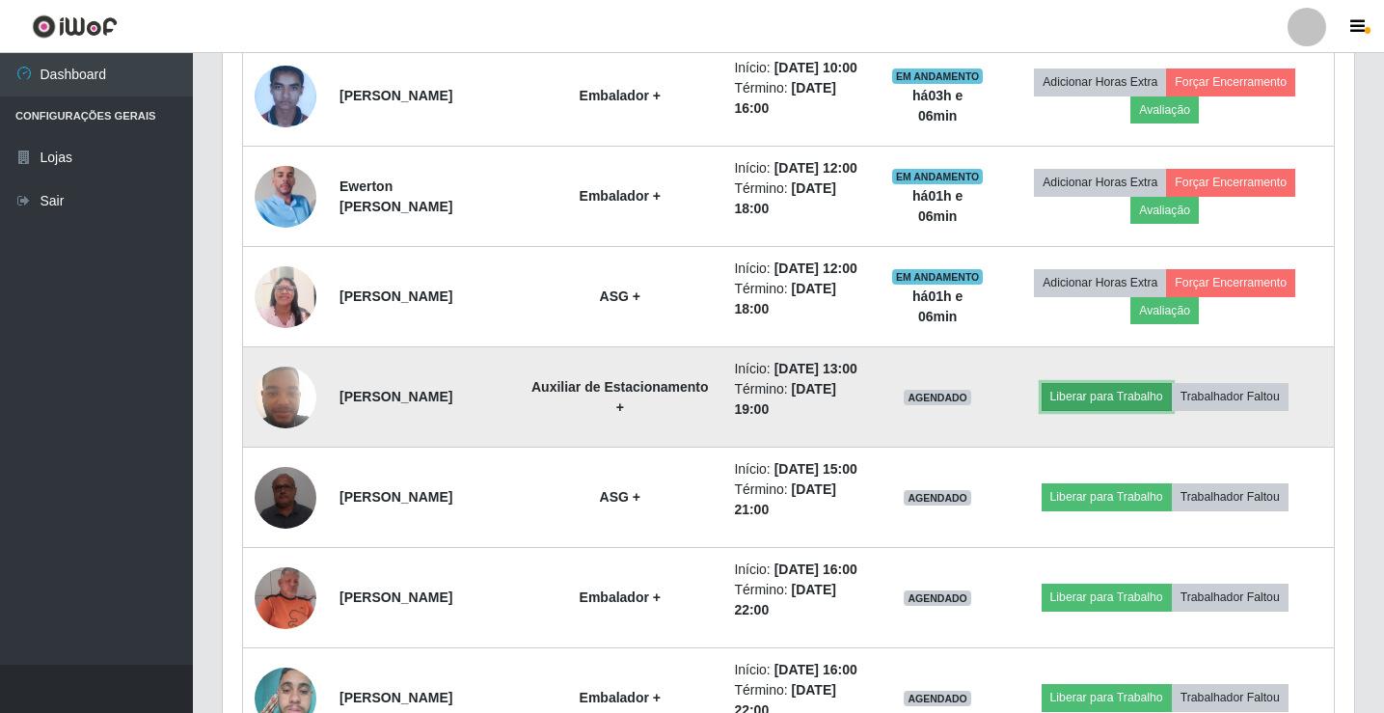
click at [1088, 410] on button "Liberar para Trabalho" at bounding box center [1107, 396] width 130 height 27
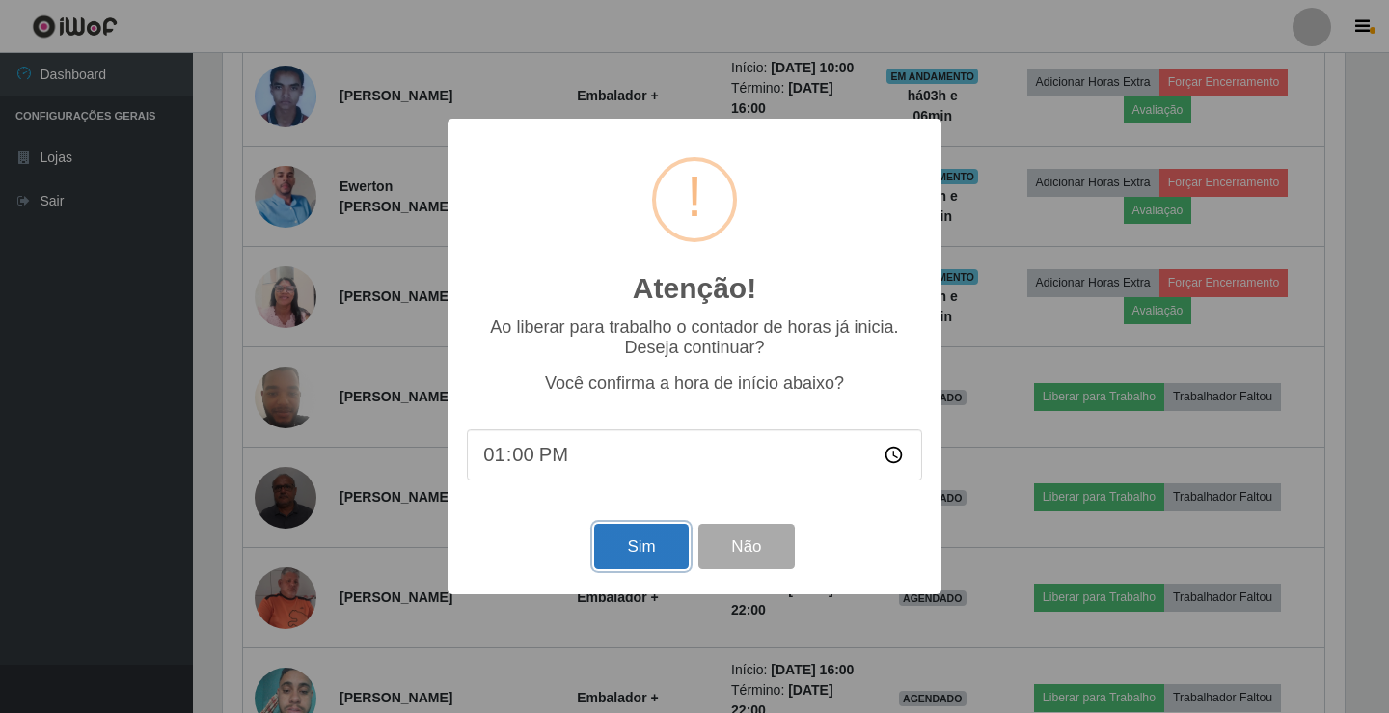
click at [618, 563] on button "Sim" at bounding box center [641, 546] width 94 height 45
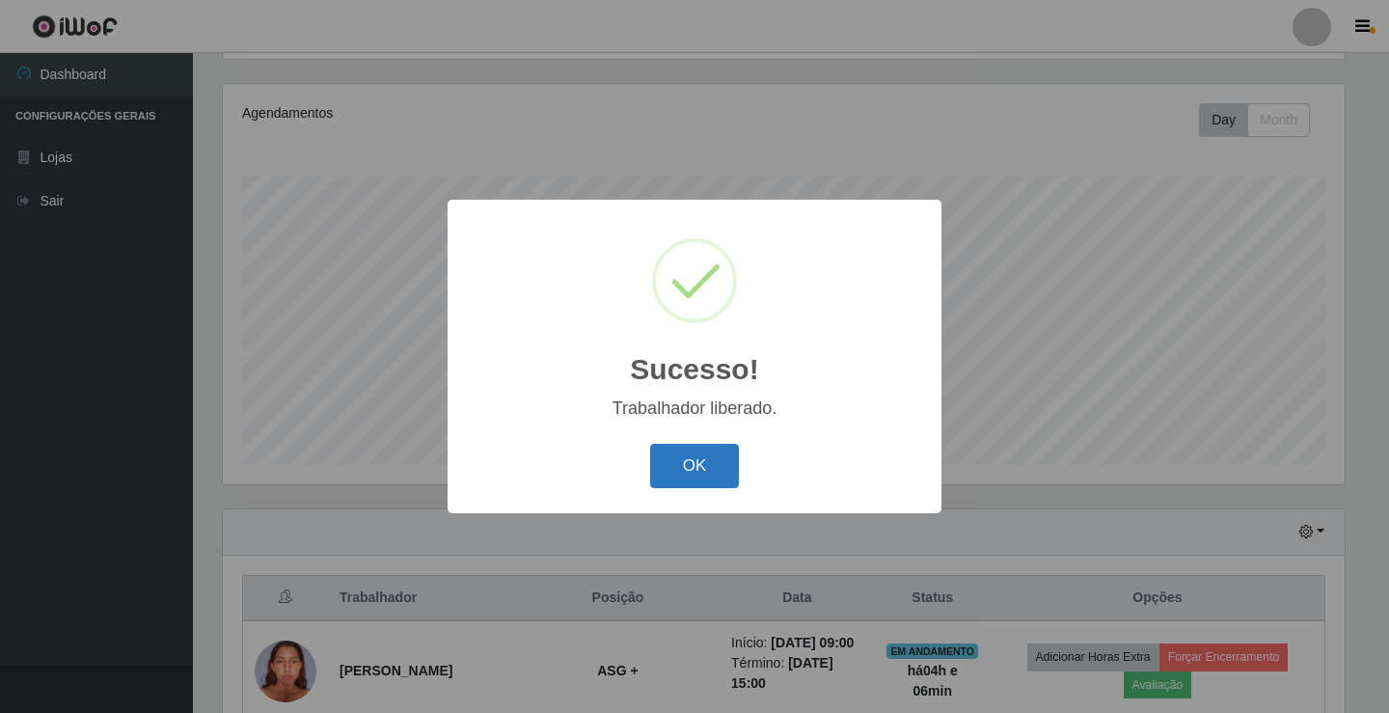
click at [705, 481] on button "OK" at bounding box center [695, 466] width 90 height 45
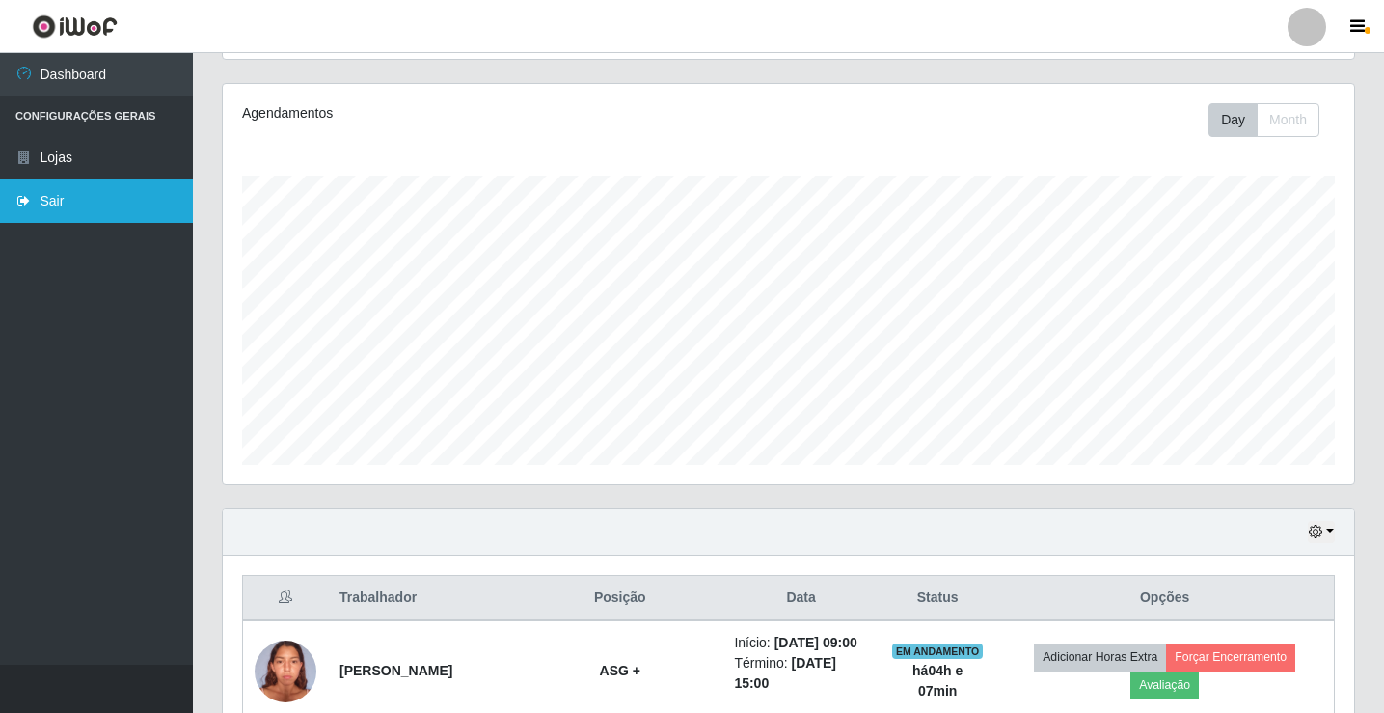
click at [64, 214] on link "Sair" at bounding box center [96, 200] width 193 height 43
